Goal: Find contact information: Find contact information

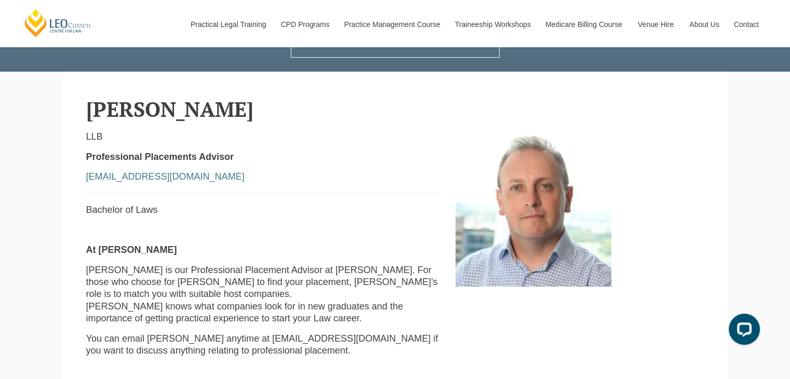
scroll to position [244, 0]
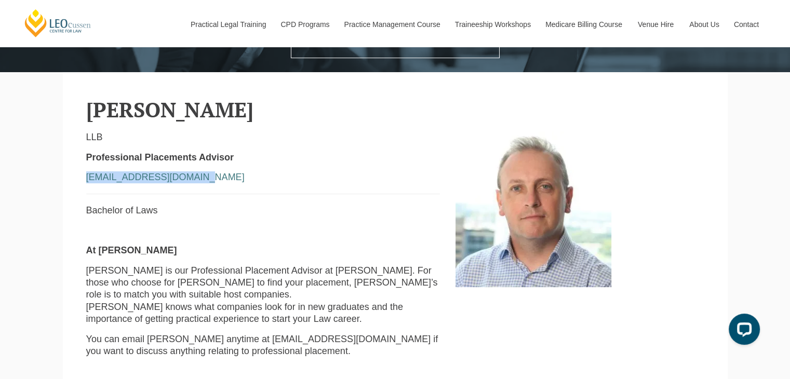
drag, startPoint x: 206, startPoint y: 180, endPoint x: 84, endPoint y: 177, distance: 122.2
click at [84, 177] on div "LLB Professional Placements Advisor [EMAIL_ADDRESS][DOMAIN_NAME] Bachelor of La…" at bounding box center [263, 362] width 370 height 462
copy link "[EMAIL_ADDRESS][DOMAIN_NAME]"
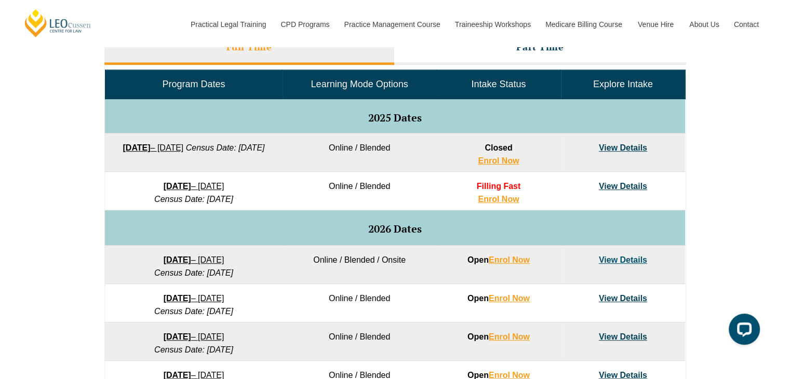
scroll to position [490, 0]
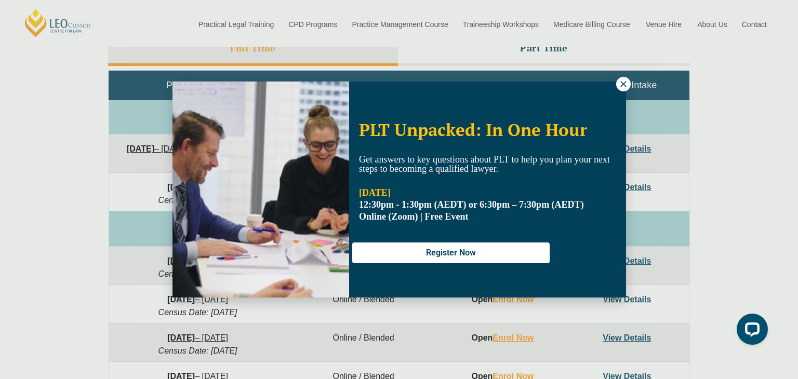
click at [622, 83] on icon at bounding box center [623, 84] width 9 height 9
